Goal: Information Seeking & Learning: Check status

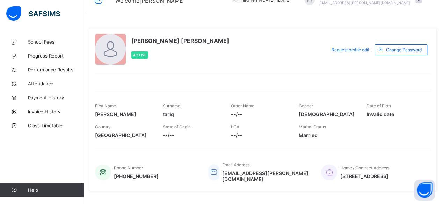
scroll to position [14, 0]
click at [48, 69] on span "Performance Results" at bounding box center [56, 70] width 56 height 6
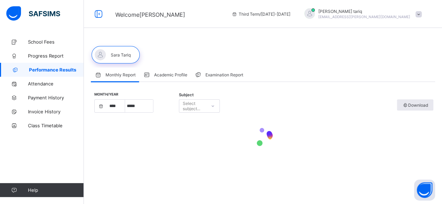
select select "****"
select select "*"
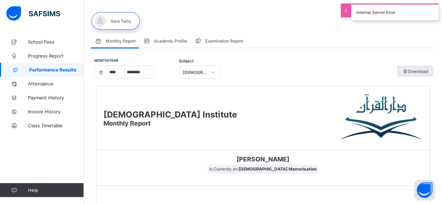
scroll to position [34, 0]
click at [162, 46] on div "Academic Profile" at bounding box center [164, 41] width 51 height 14
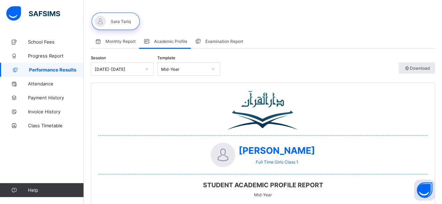
scroll to position [0, 0]
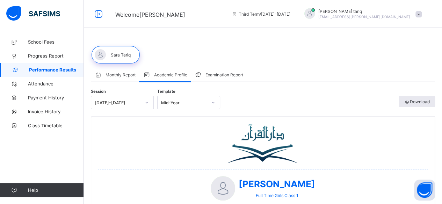
click at [202, 70] on div "Examination Report" at bounding box center [219, 75] width 56 height 14
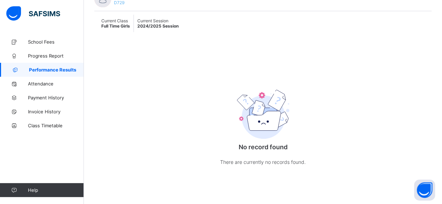
scroll to position [136, 0]
click at [67, 56] on span "Progress Report" at bounding box center [56, 56] width 56 height 6
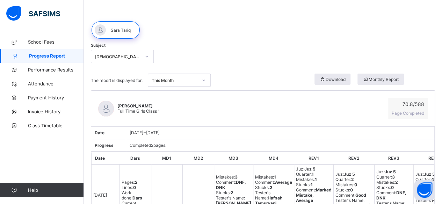
scroll to position [25, 0]
click at [108, 65] on div "Subject [DEMOGRAPHIC_DATA] Memorisation" at bounding box center [263, 56] width 344 height 27
click at [107, 63] on div "Subject [DEMOGRAPHIC_DATA] Memorisation" at bounding box center [263, 56] width 344 height 27
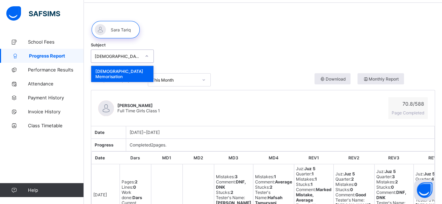
click at [108, 59] on div "[DEMOGRAPHIC_DATA] Memorisation" at bounding box center [115, 56] width 49 height 10
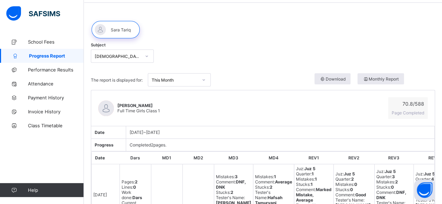
click at [170, 52] on div "Subject [DEMOGRAPHIC_DATA] Memorisation" at bounding box center [263, 56] width 344 height 27
click at [45, 127] on span "Class Timetable" at bounding box center [56, 126] width 56 height 6
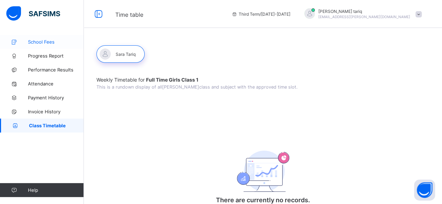
click at [49, 43] on span "School Fees" at bounding box center [56, 42] width 56 height 6
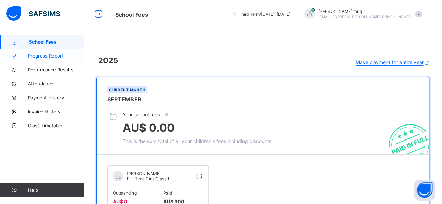
click at [47, 60] on link "Progress Report" at bounding box center [42, 56] width 84 height 14
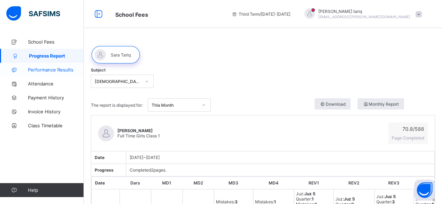
click at [58, 72] on span "Performance Results" at bounding box center [56, 70] width 56 height 6
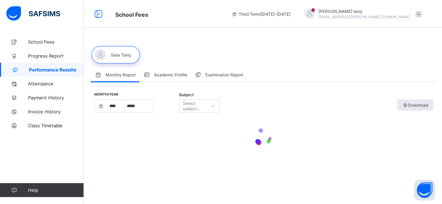
select select "****"
select select "*"
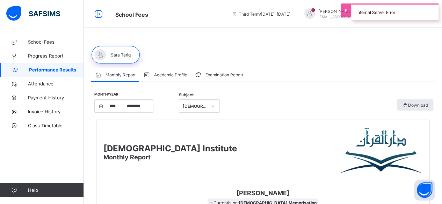
click at [183, 108] on div "[DEMOGRAPHIC_DATA] Memorisation" at bounding box center [195, 106] width 24 height 5
click at [228, 105] on div "Month/Year **** **** **** **** **** **** **** ***** ******** ***** ***** *** **…" at bounding box center [263, 106] width 341 height 13
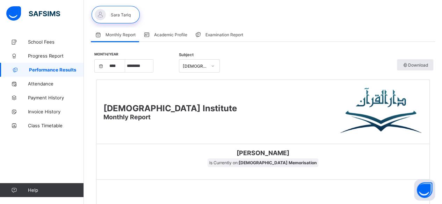
scroll to position [36, 0]
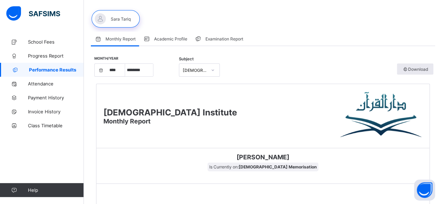
click at [213, 36] on div "Examination Report" at bounding box center [219, 39] width 56 height 14
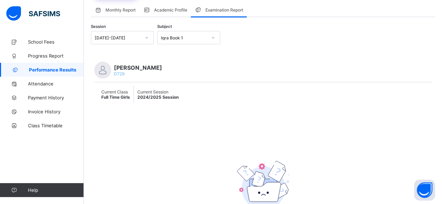
scroll to position [60, 0]
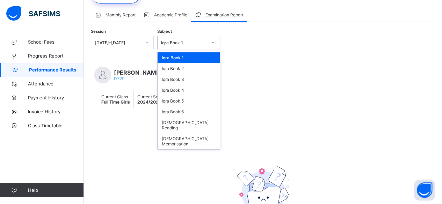
click at [188, 39] on div "Iqra Book 1" at bounding box center [182, 43] width 49 height 10
click at [168, 135] on div "[DEMOGRAPHIC_DATA] Memorisation" at bounding box center [189, 141] width 62 height 16
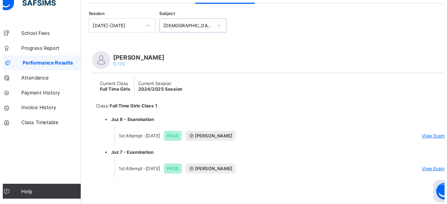
scroll to position [68, 0]
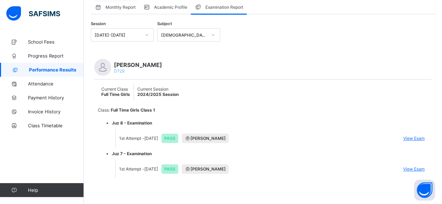
click at [419, 167] on span "View Exam" at bounding box center [413, 169] width 21 height 5
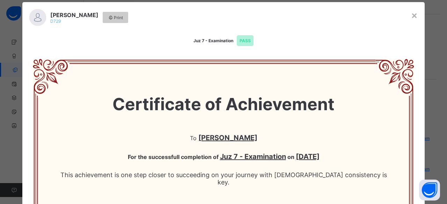
scroll to position [0, 0]
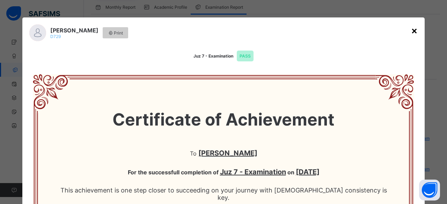
click at [413, 32] on div "×" at bounding box center [414, 30] width 7 height 12
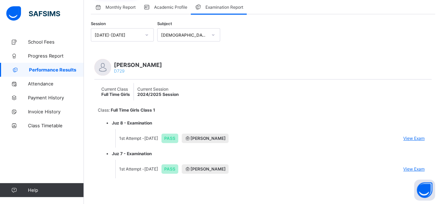
click at [414, 136] on span "View Exam" at bounding box center [413, 138] width 21 height 5
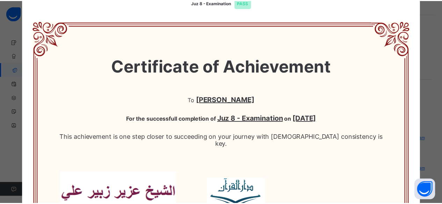
scroll to position [2, 0]
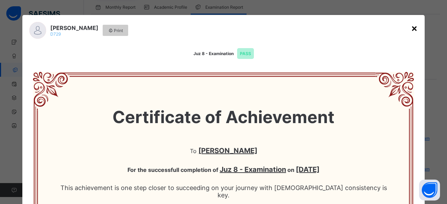
click at [411, 31] on div "×" at bounding box center [414, 28] width 7 height 12
